Goal: Task Accomplishment & Management: Manage account settings

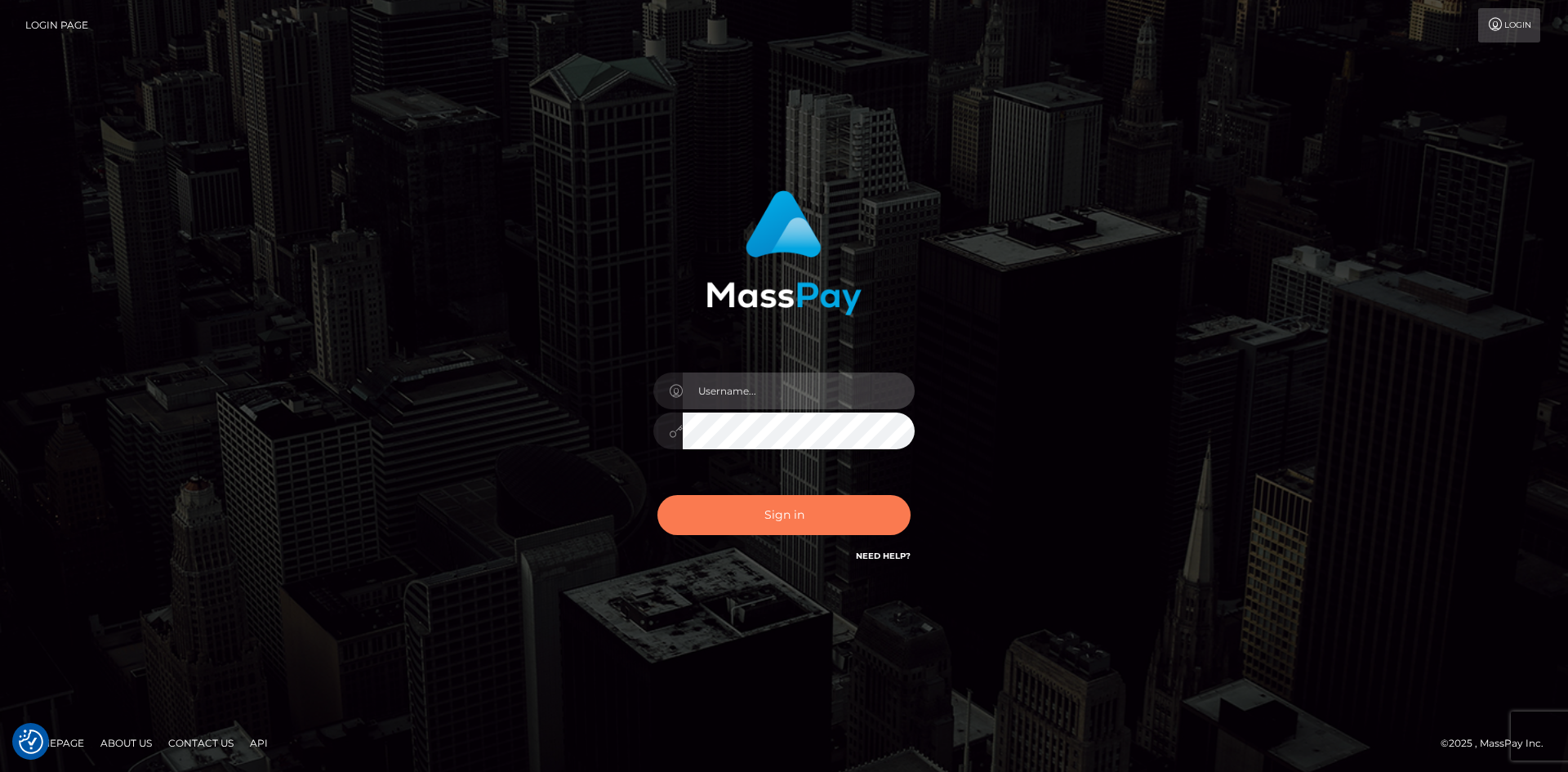
type input "tinan"
click at [832, 512] on button "Sign in" at bounding box center [784, 515] width 253 height 40
type input "tinan"
click at [845, 511] on button "Sign in" at bounding box center [784, 515] width 253 height 40
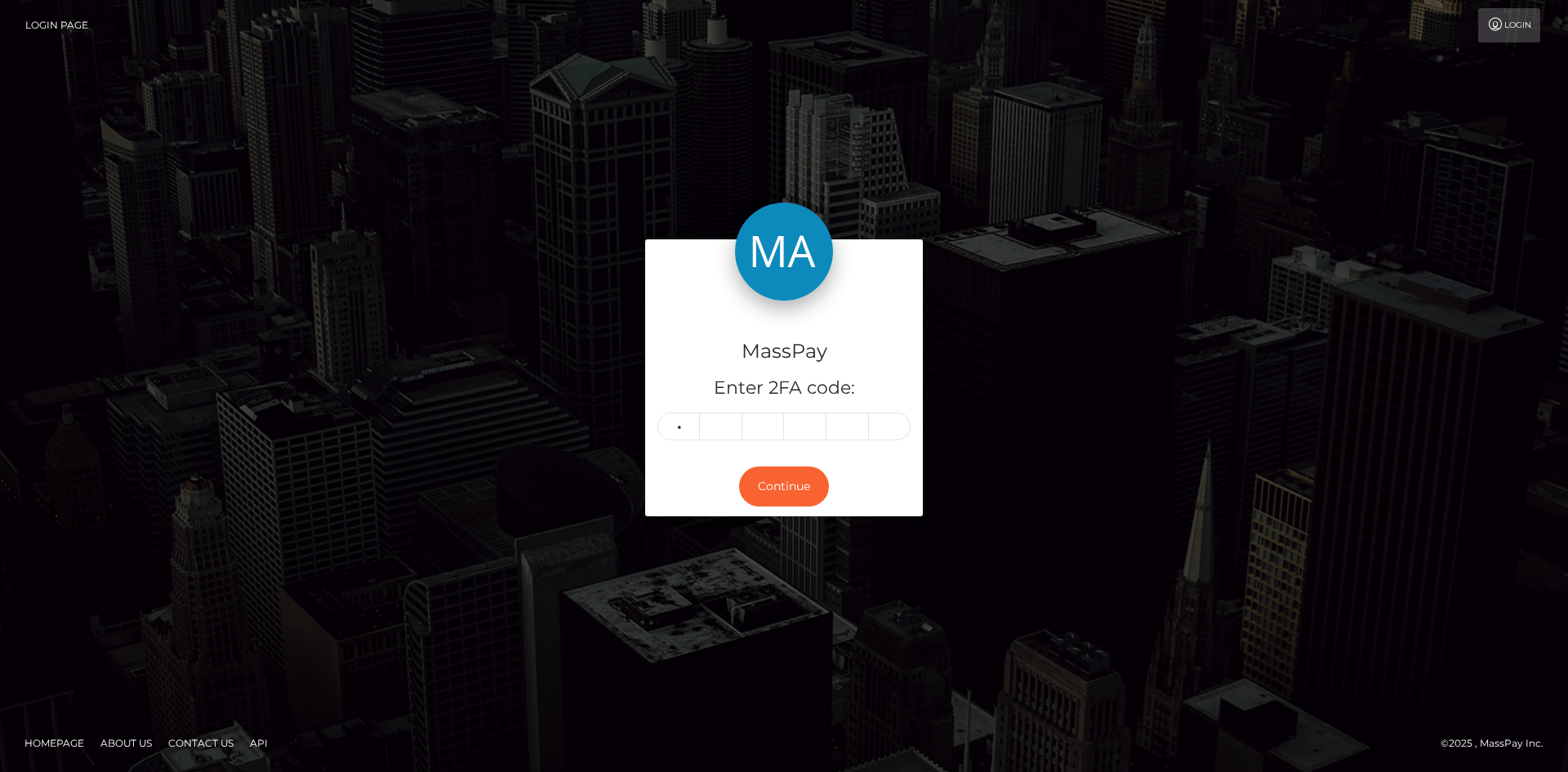
type input "9"
type input "3"
type input "6"
type input "9"
type input "0"
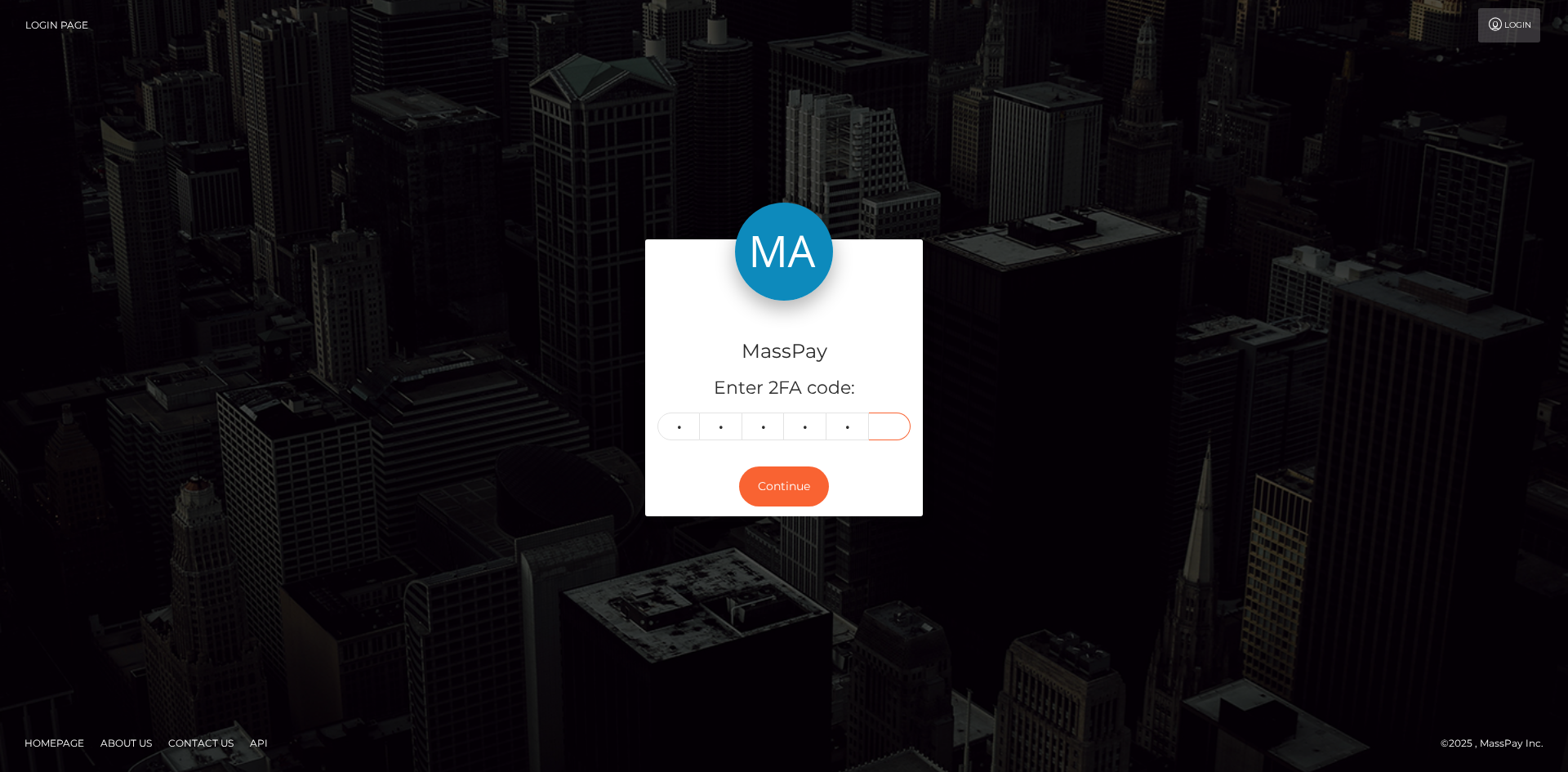
type input "4"
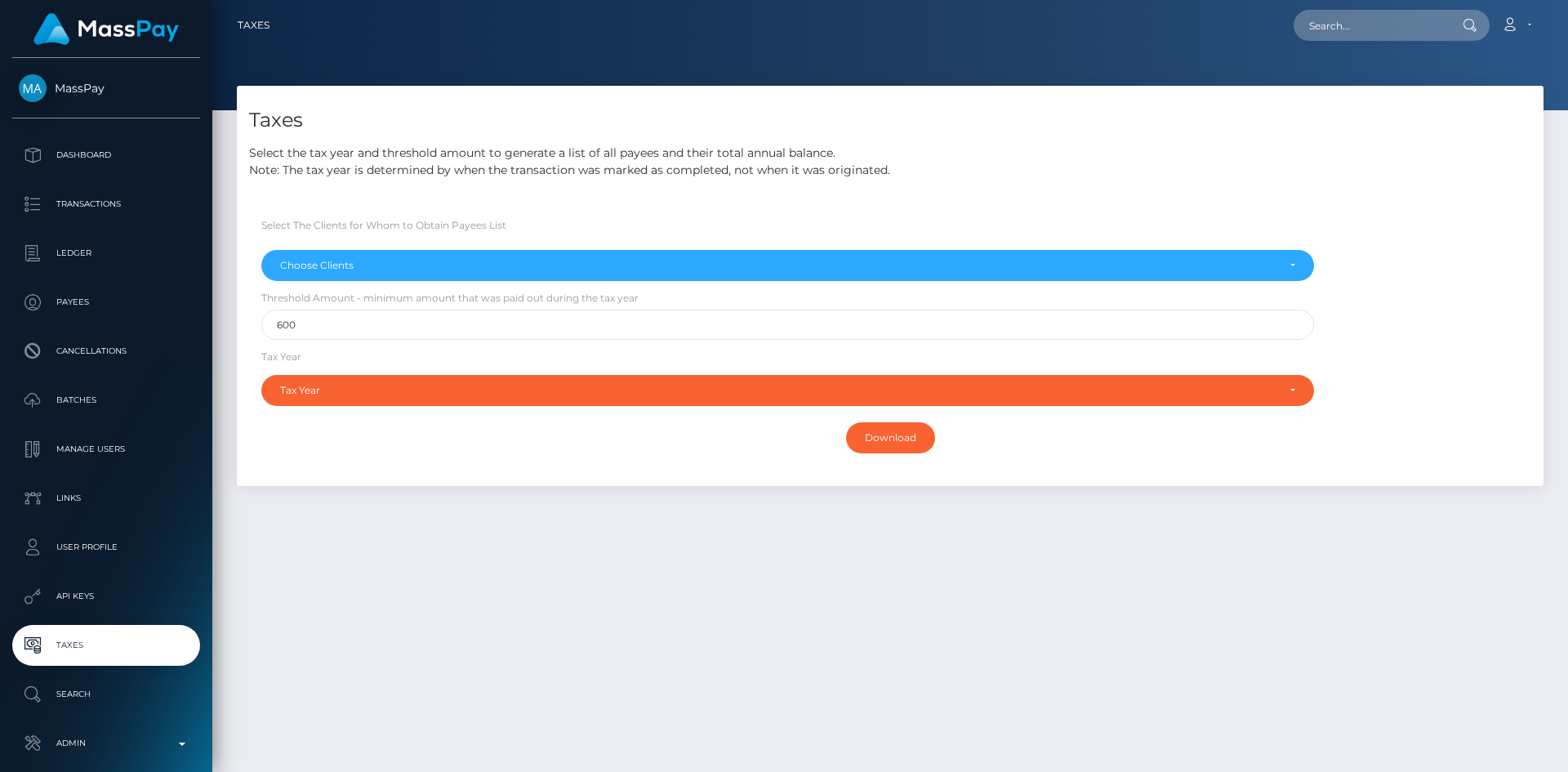
select select
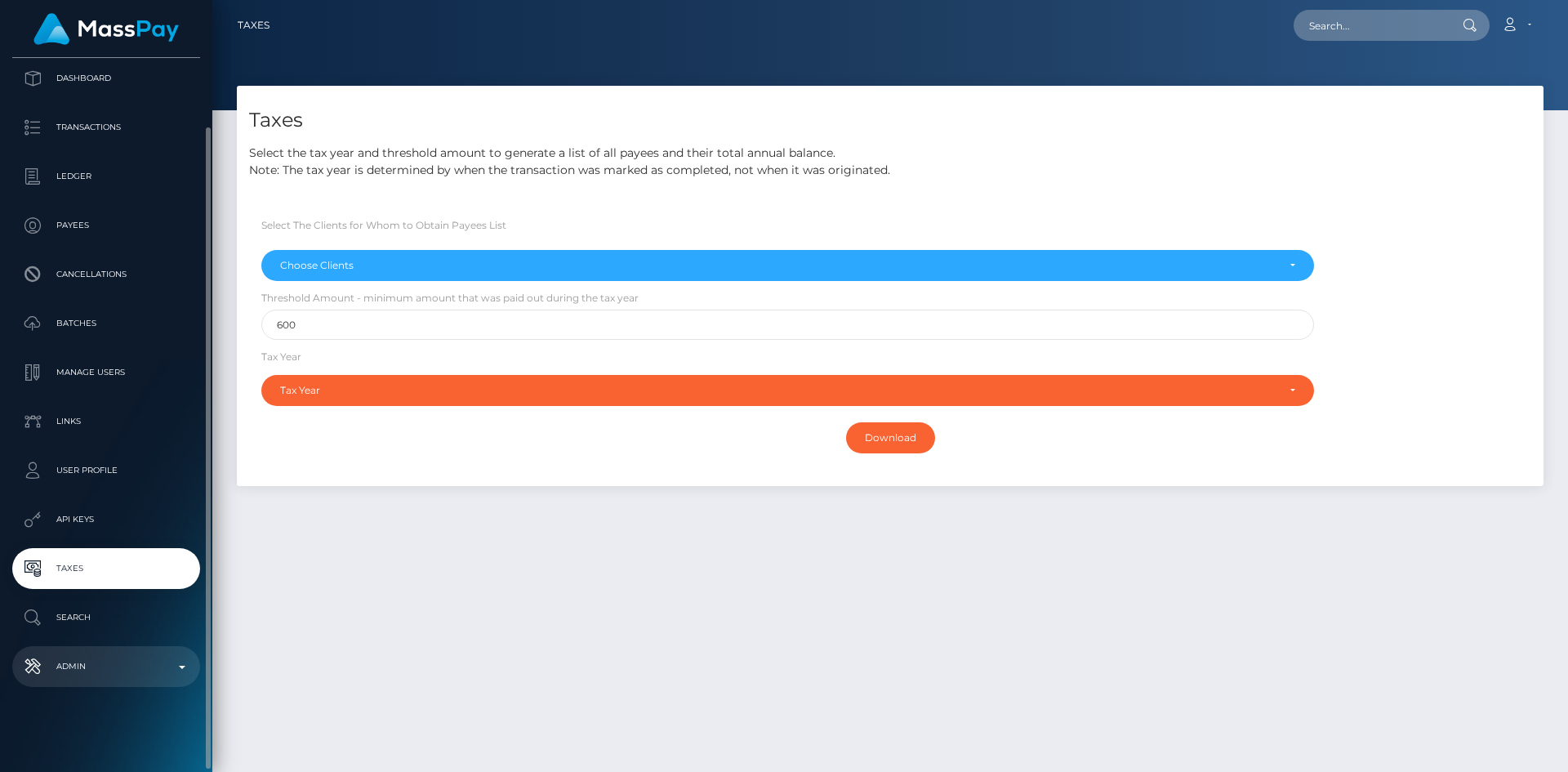
click at [97, 650] on link "Admin" at bounding box center [106, 666] width 188 height 41
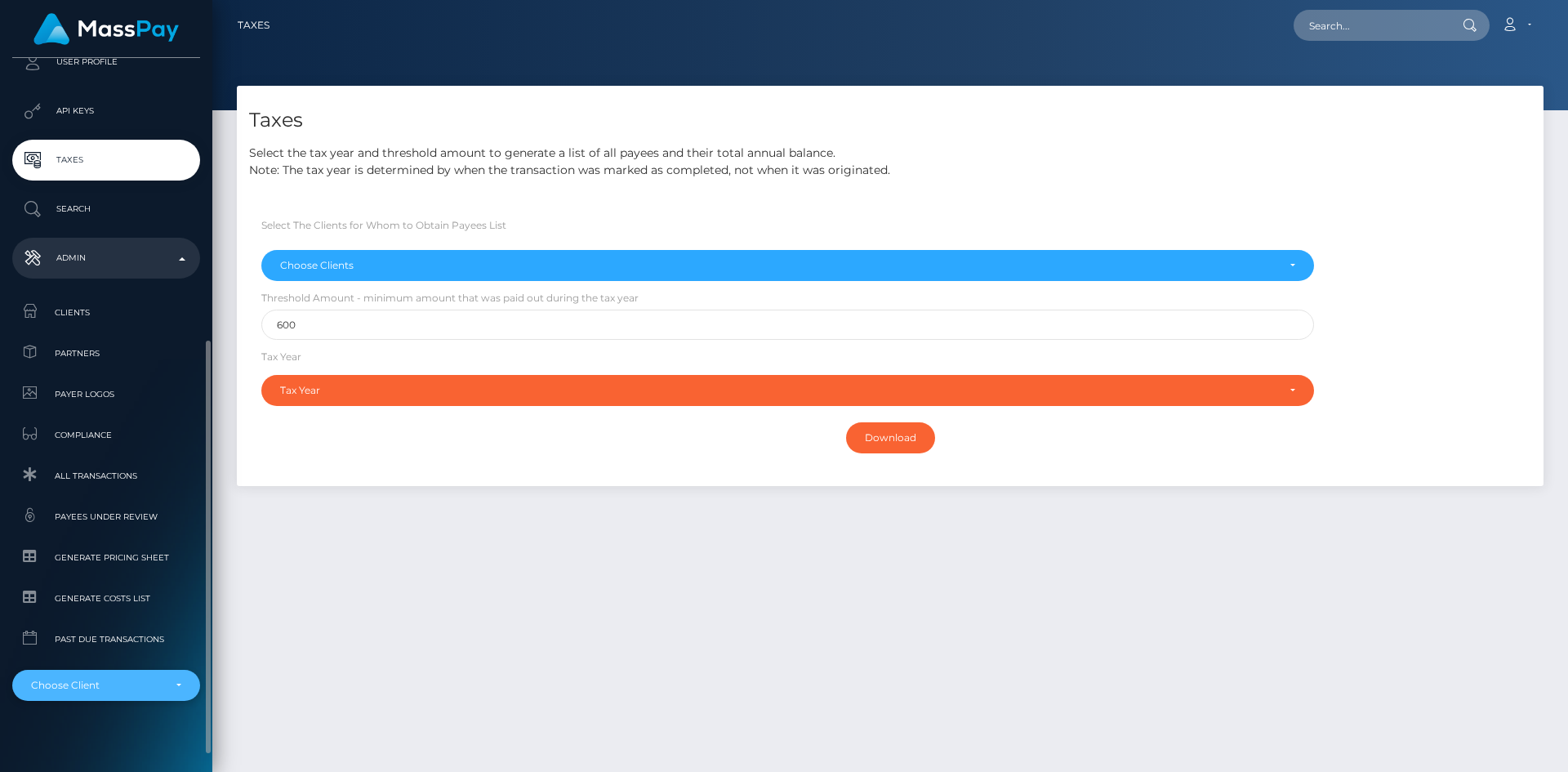
click at [94, 677] on div "Choose Client" at bounding box center [106, 685] width 188 height 31
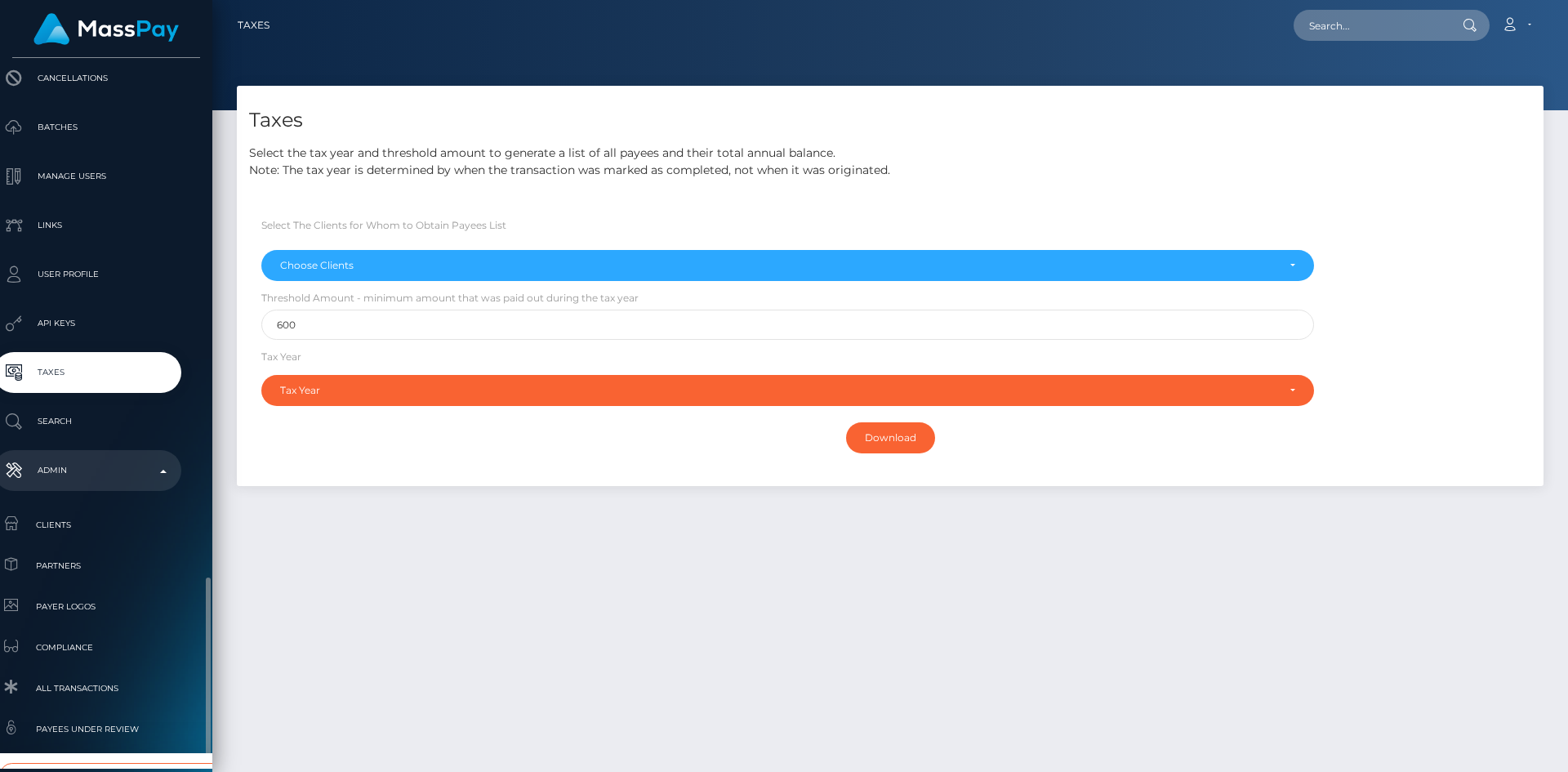
scroll to position [499, 18]
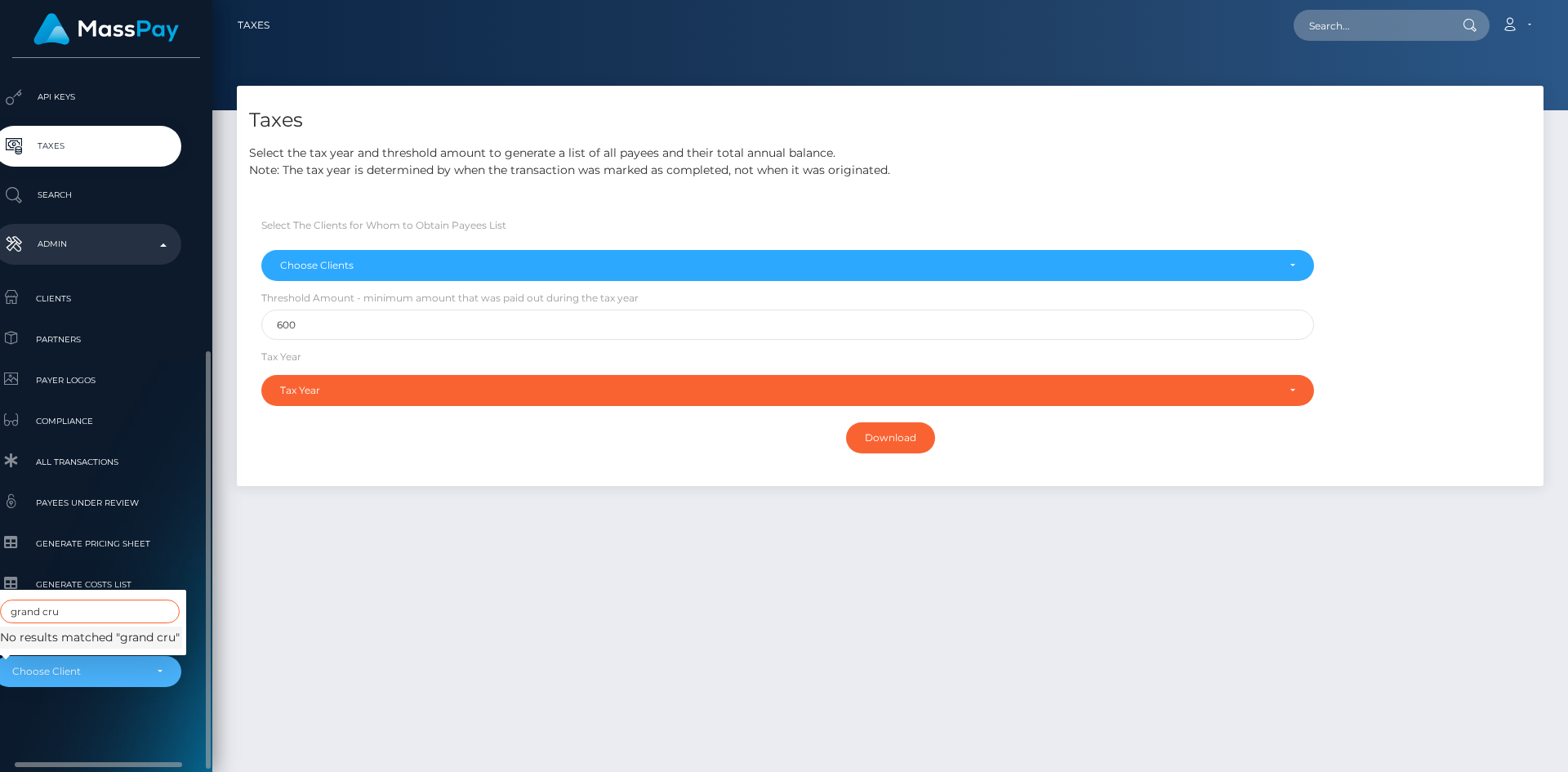
type input "grand cru"
click at [612, 660] on div "Taxes Select the tax year and threshold amount to generate a list of all payees…" at bounding box center [891, 421] width 1356 height 672
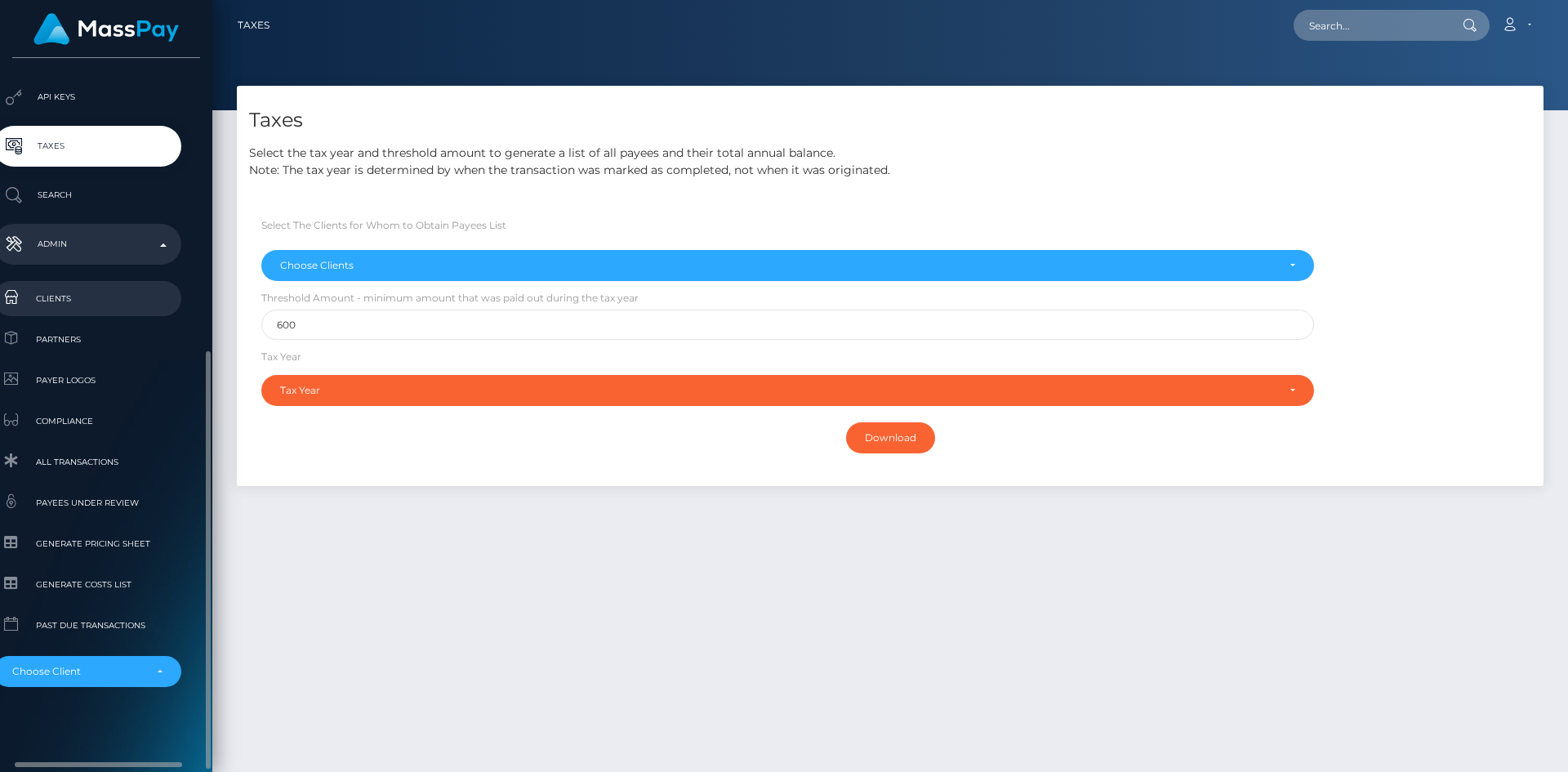
click at [84, 298] on span "Clients" at bounding box center [87, 298] width 175 height 18
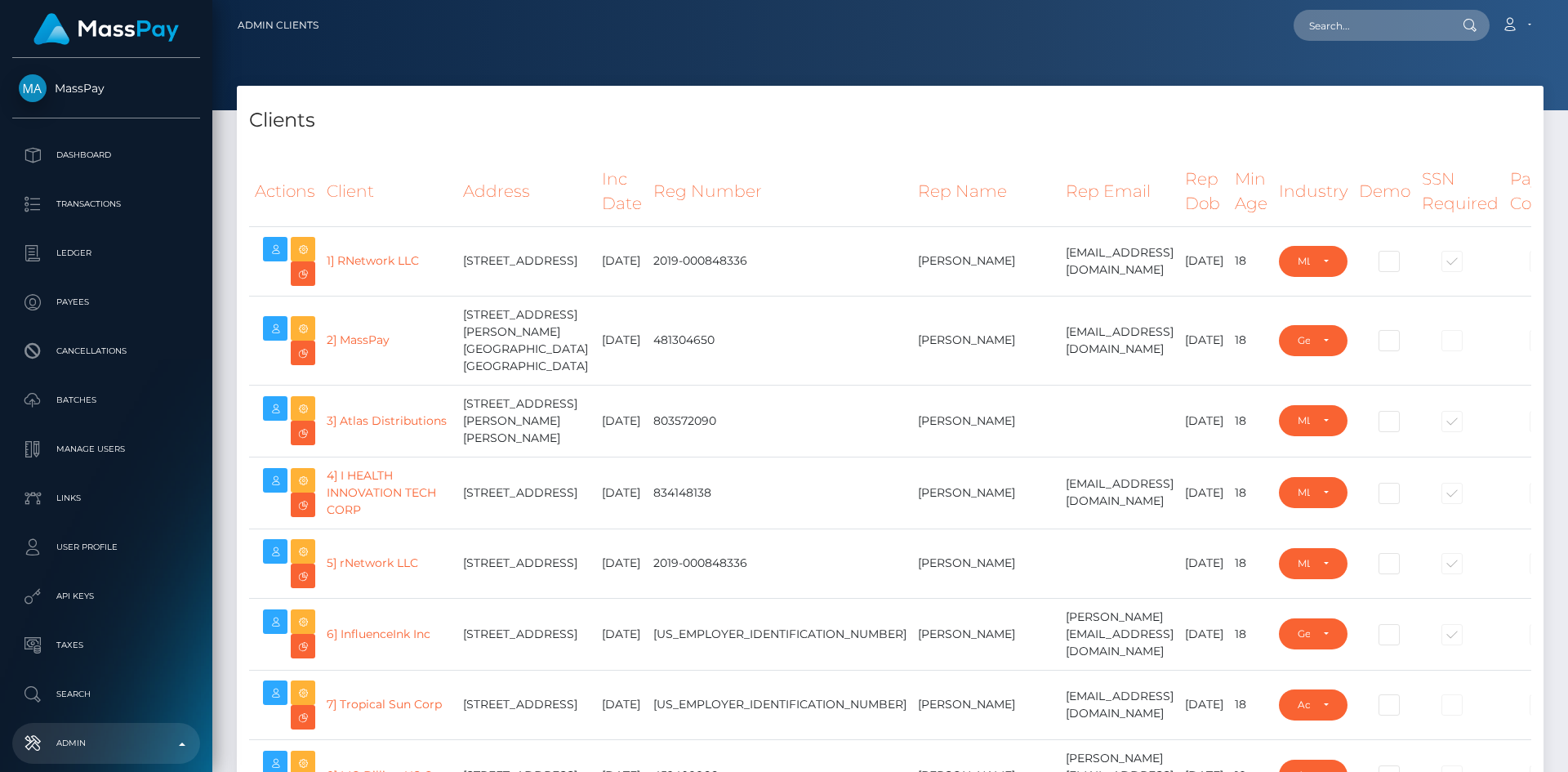
select select "223"
